Goal: Task Accomplishment & Management: Manage account settings

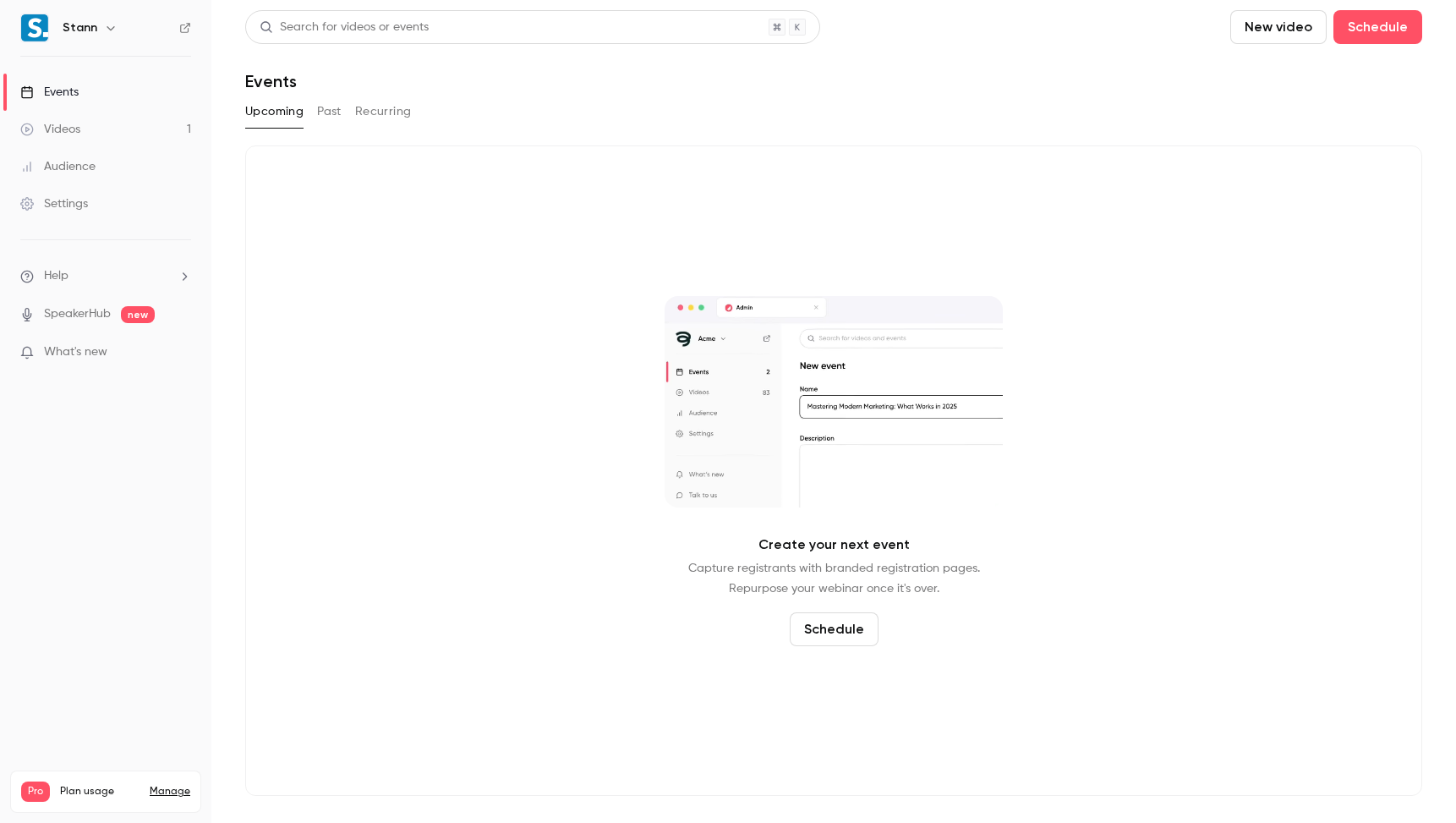
click at [175, 785] on link "Manage" at bounding box center [169, 791] width 41 height 14
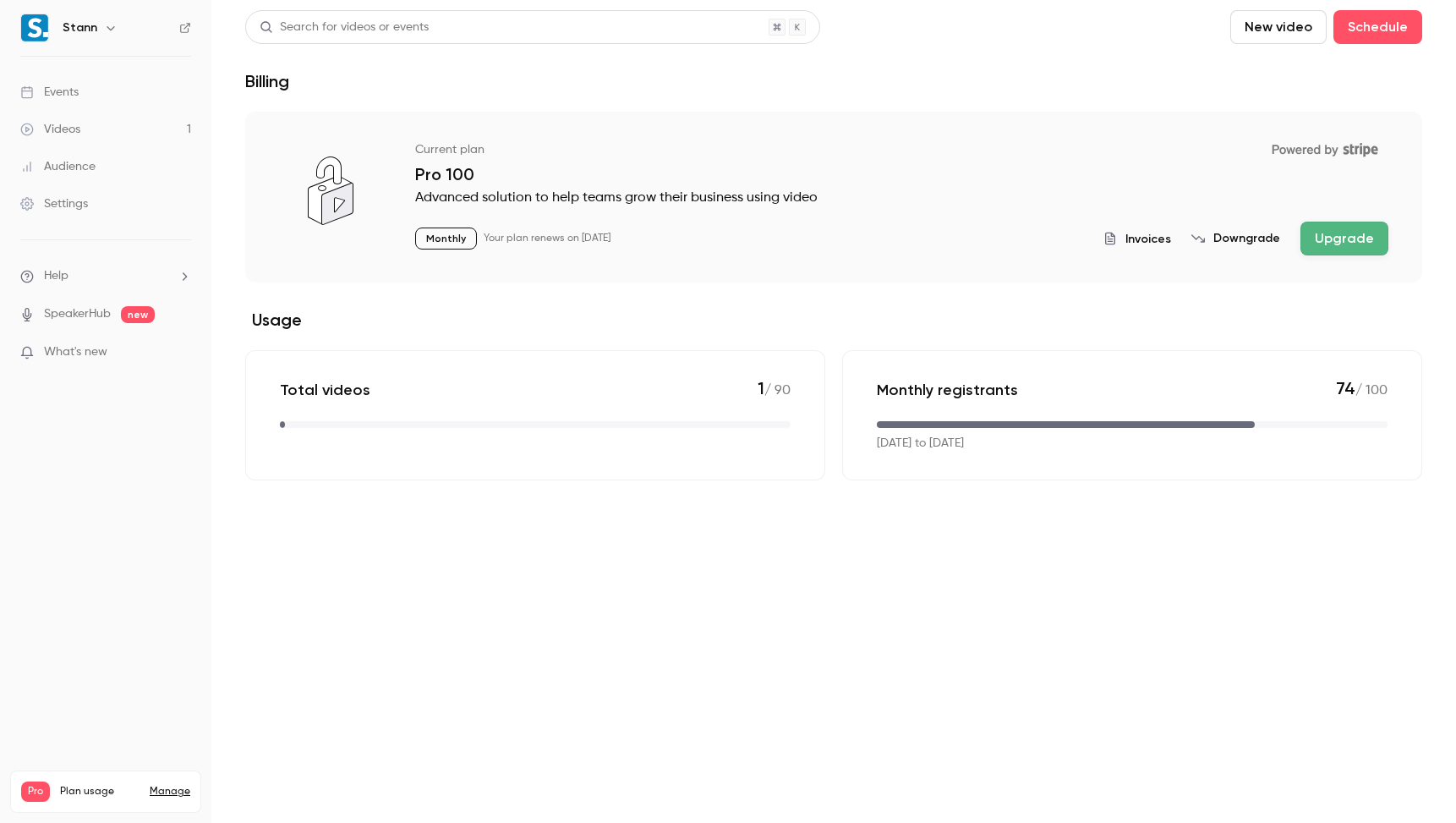
click at [103, 201] on link "Settings" at bounding box center [105, 203] width 211 height 37
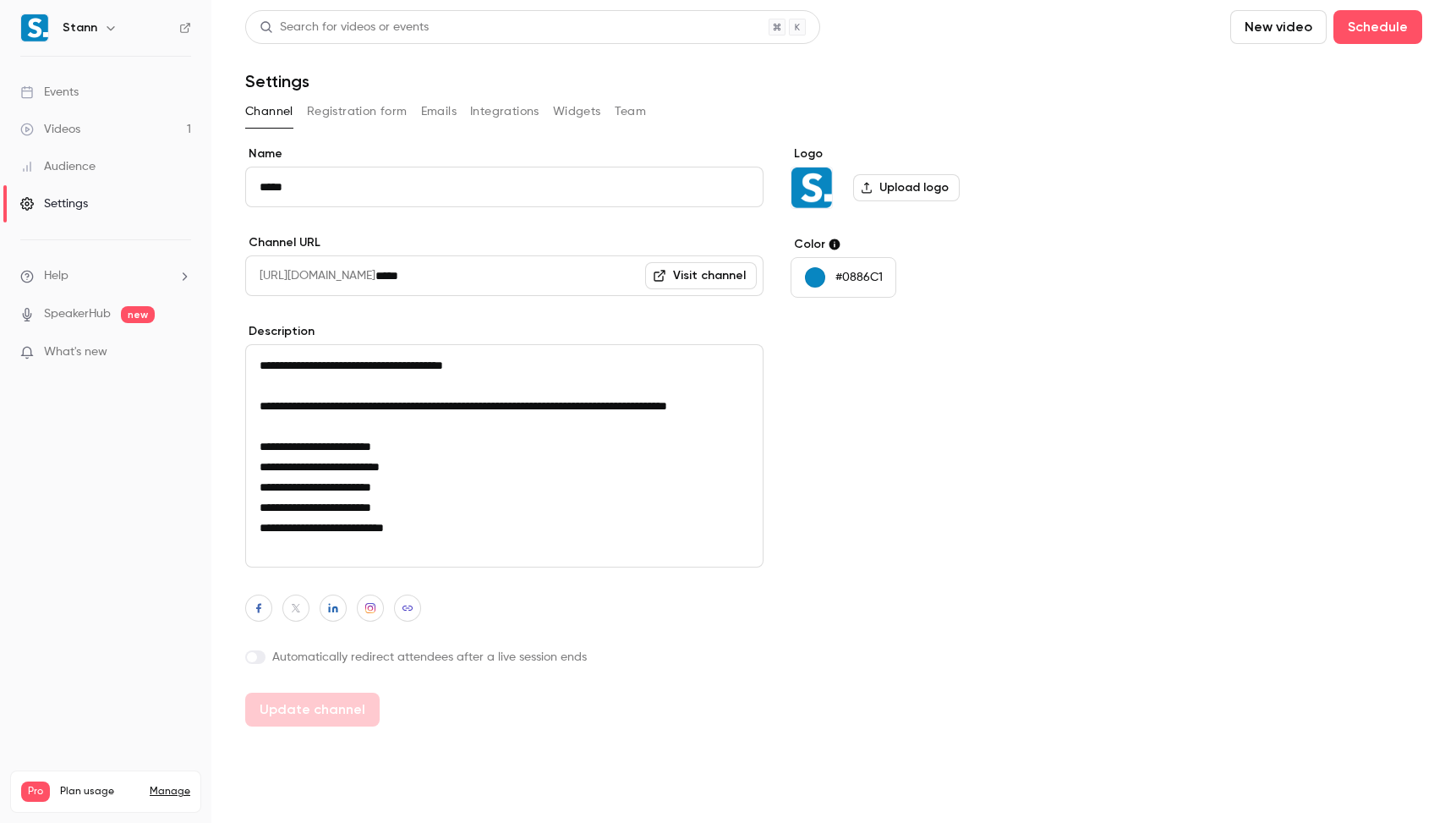
click at [104, 27] on icon "button" at bounding box center [111, 27] width 14 height 14
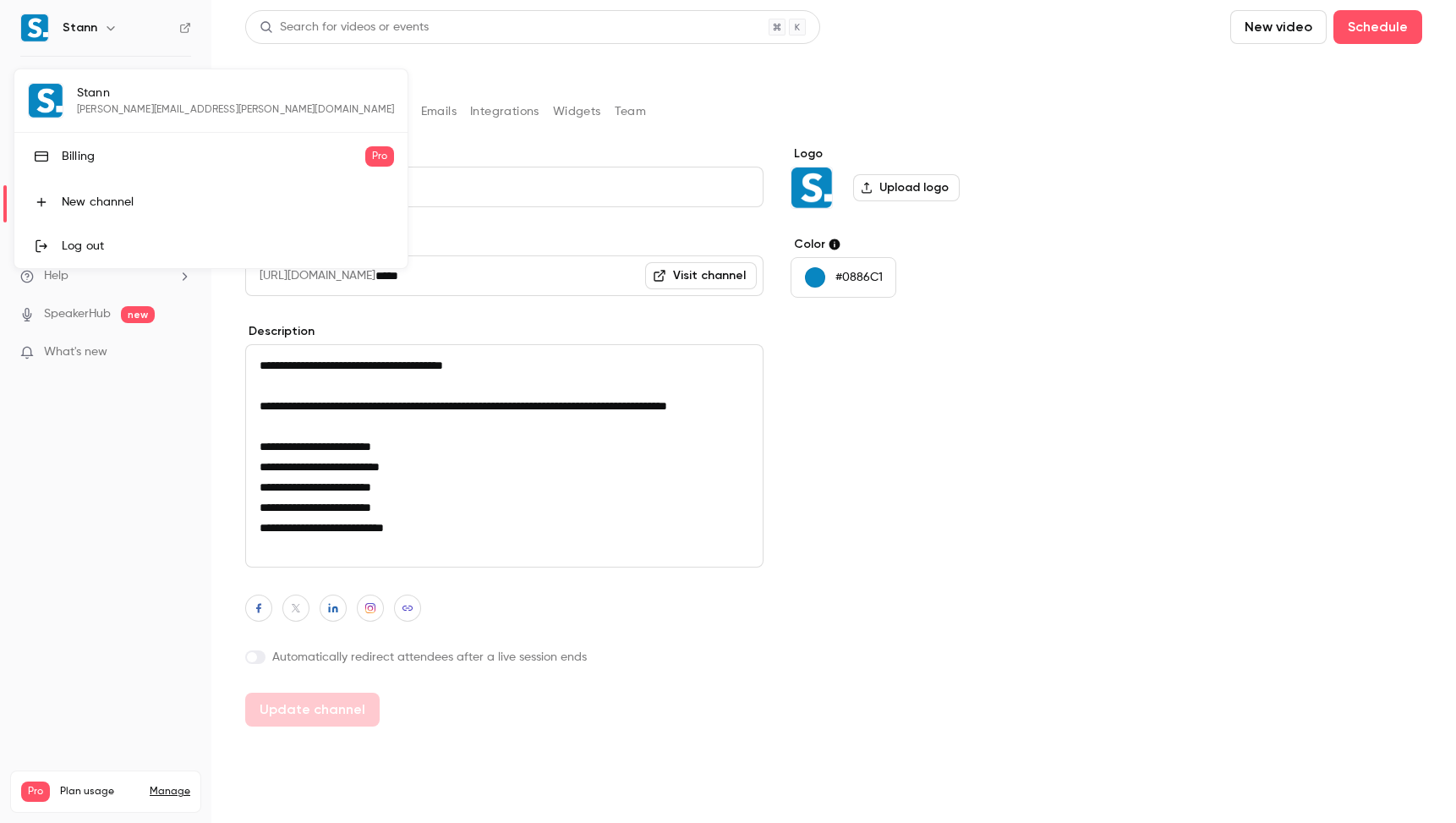
click at [154, 158] on div "Billing" at bounding box center [213, 156] width 304 height 17
